Goal: Task Accomplishment & Management: Manage account settings

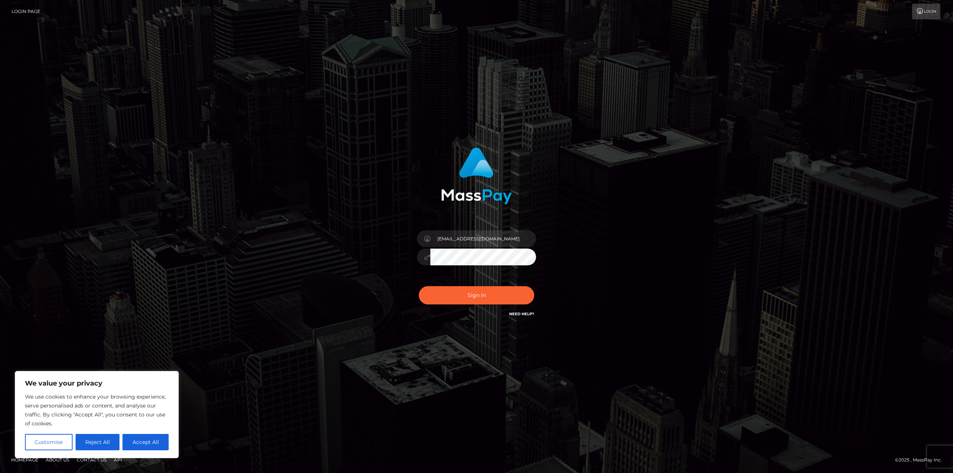
type input "boroday.tanya1987@gmail.com"
click at [252, 285] on div "boroday.tanya1987@gmail.com" at bounding box center [476, 236] width 953 height 301
click at [444, 295] on button "Sign in" at bounding box center [476, 295] width 115 height 18
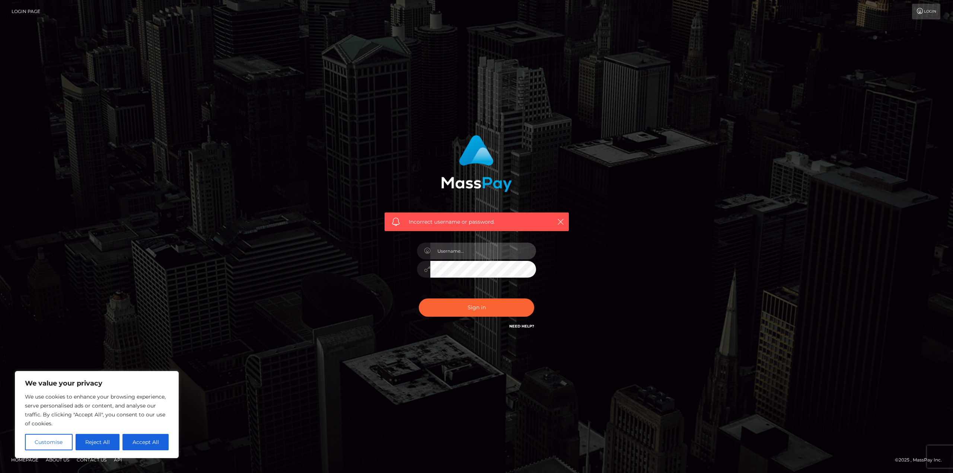
click at [485, 247] on input "text" at bounding box center [483, 251] width 106 height 17
click at [288, 227] on div "Incorrect username or password." at bounding box center [476, 236] width 424 height 214
